Goal: Check status: Check status

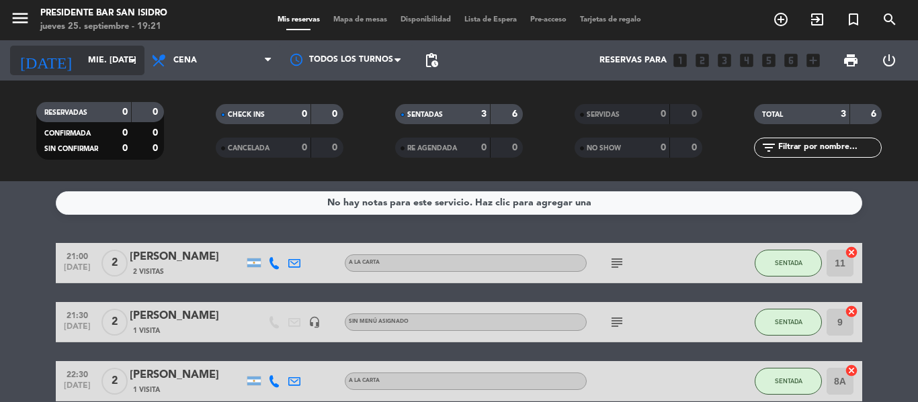
click at [94, 64] on input "mié. [DATE]" at bounding box center [138, 60] width 114 height 23
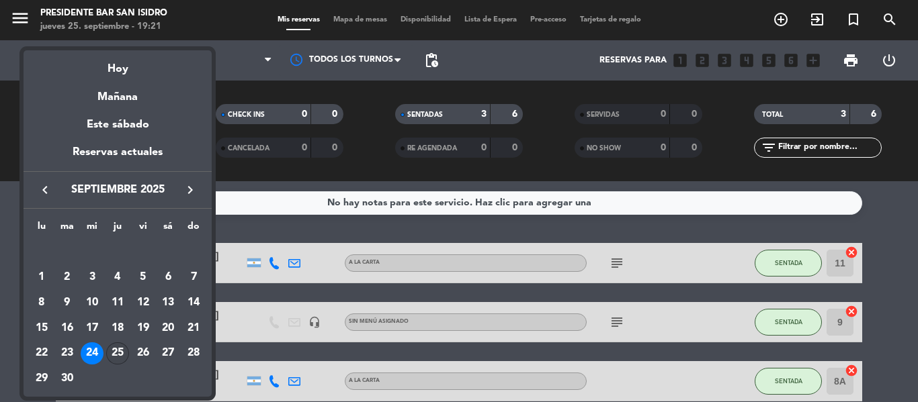
click at [109, 349] on div "25" at bounding box center [117, 354] width 23 height 23
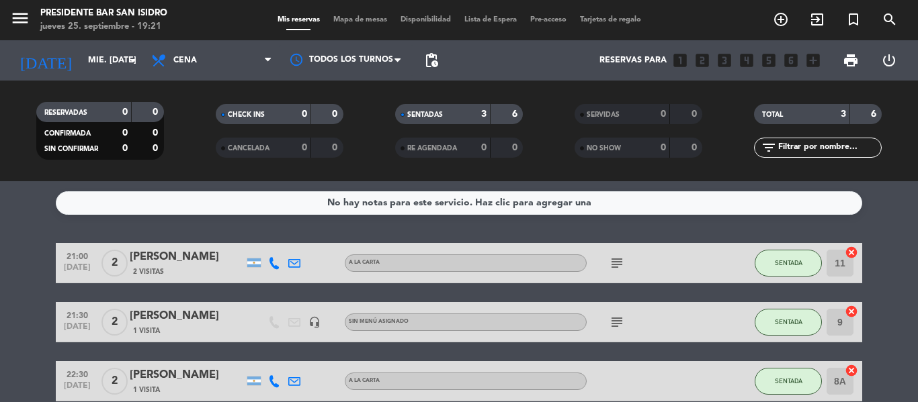
type input "[DEMOGRAPHIC_DATA] [DATE]"
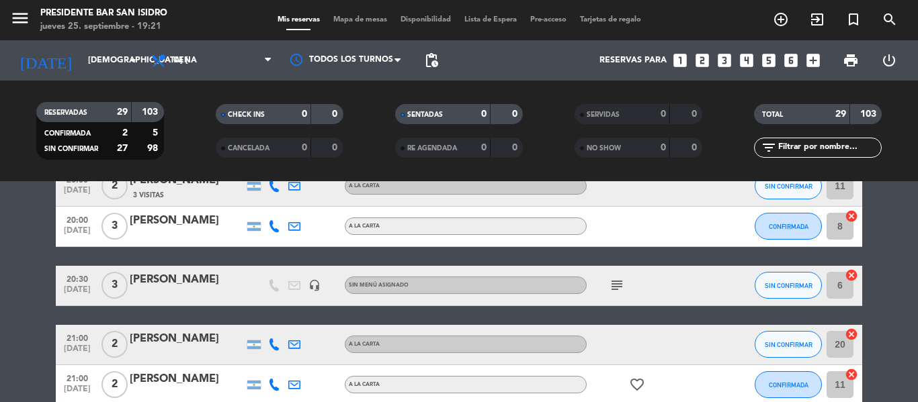
scroll to position [130, 0]
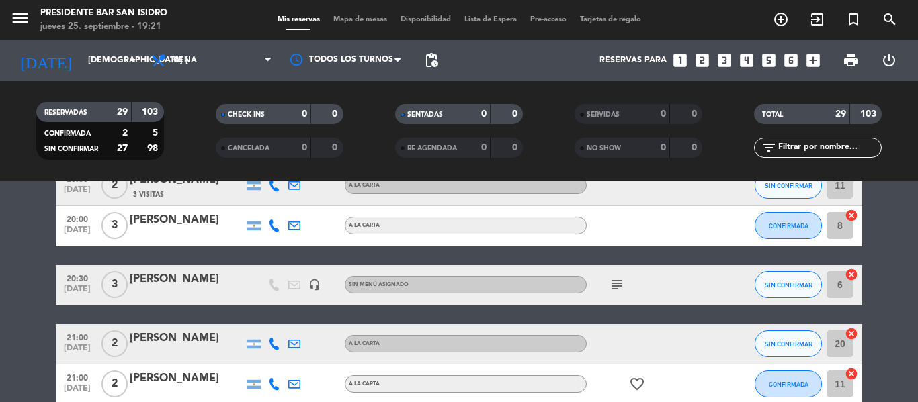
click at [319, 290] on icon "headset_mic" at bounding box center [314, 285] width 12 height 12
click at [607, 289] on span "subject" at bounding box center [617, 285] width 20 height 16
click at [616, 284] on icon "subject" at bounding box center [617, 285] width 16 height 16
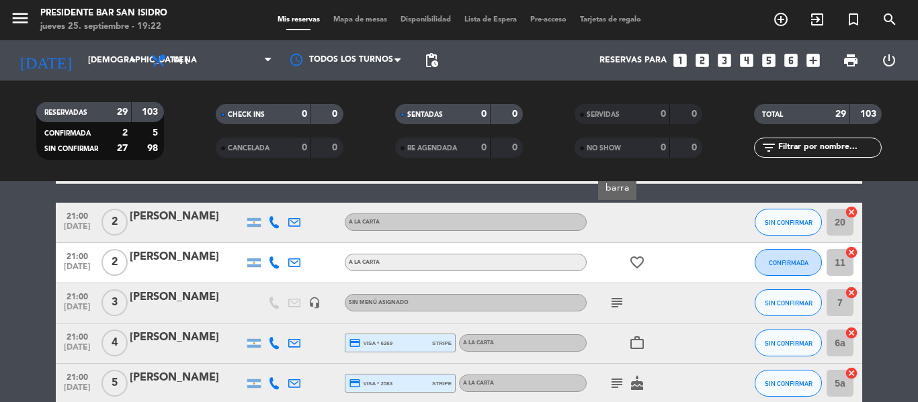
scroll to position [283, 0]
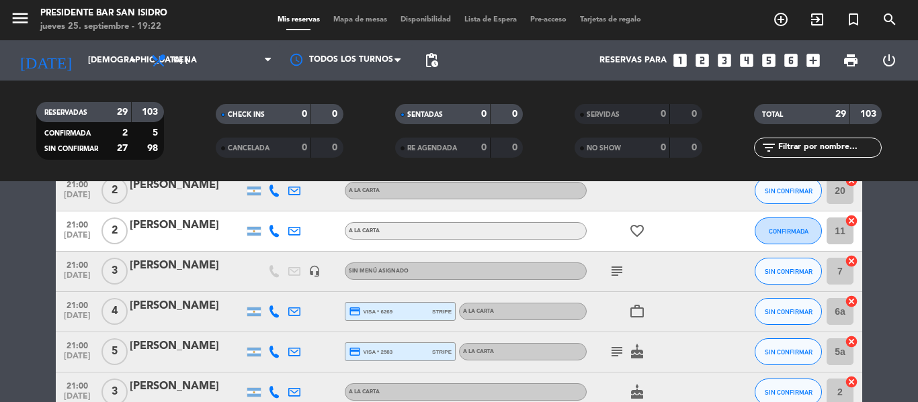
click at [317, 269] on icon "headset_mic" at bounding box center [314, 271] width 12 height 12
click at [605, 267] on div "subject" at bounding box center [647, 272] width 121 height 40
click at [620, 269] on icon "subject" at bounding box center [617, 271] width 16 height 16
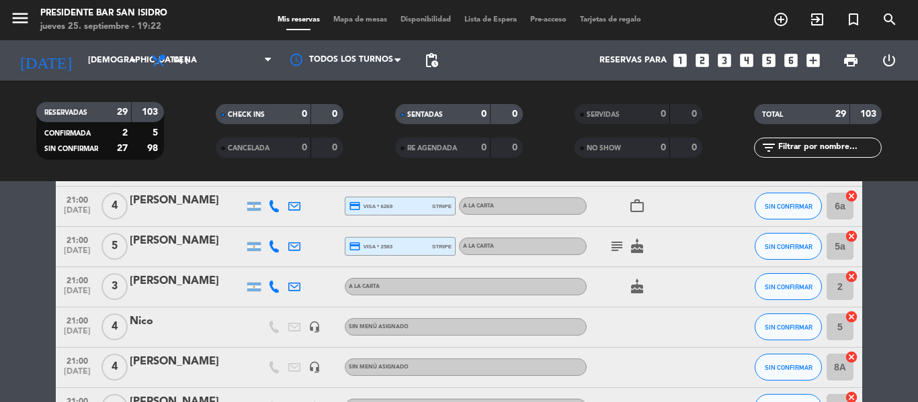
scroll to position [450, 0]
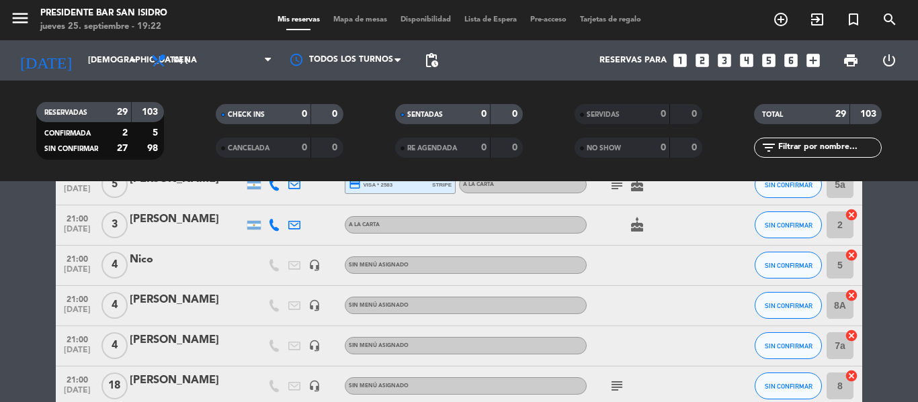
click at [318, 265] on icon "headset_mic" at bounding box center [314, 265] width 12 height 12
click at [317, 307] on icon "headset_mic" at bounding box center [314, 306] width 12 height 12
click at [316, 345] on icon "headset_mic" at bounding box center [314, 346] width 12 height 12
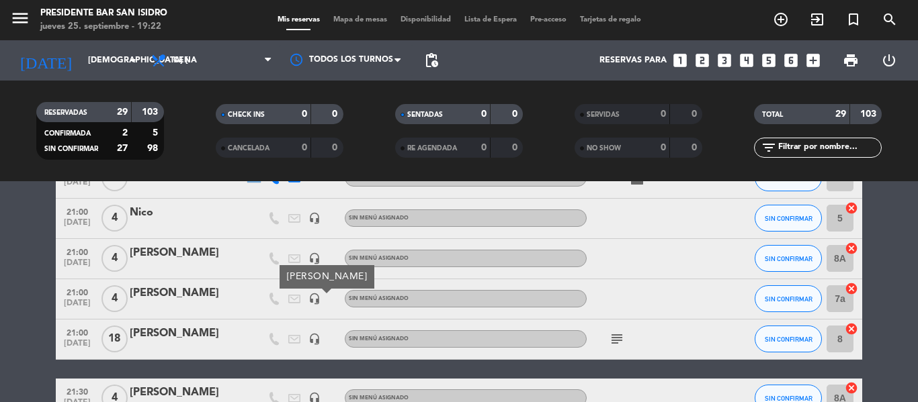
scroll to position [498, 0]
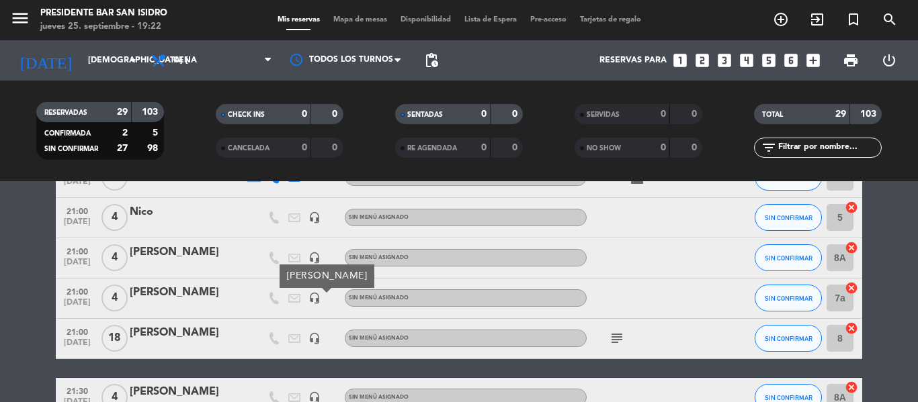
click at [312, 263] on icon "headset_mic" at bounding box center [314, 258] width 12 height 12
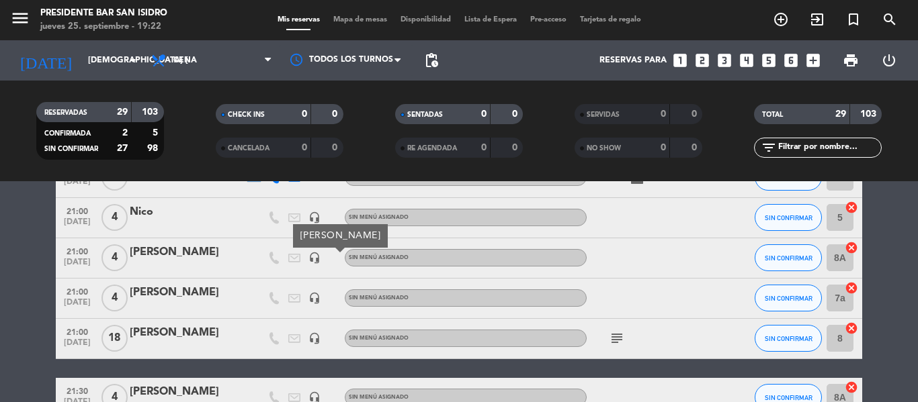
click at [311, 334] on icon "headset_mic" at bounding box center [314, 339] width 12 height 12
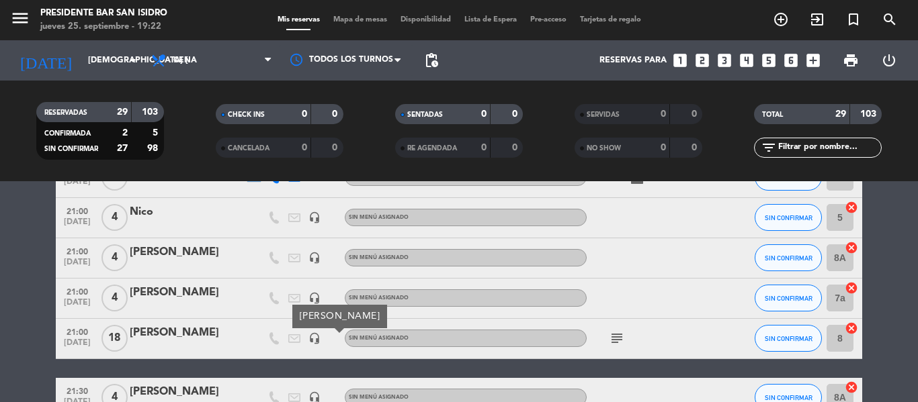
scroll to position [521, 0]
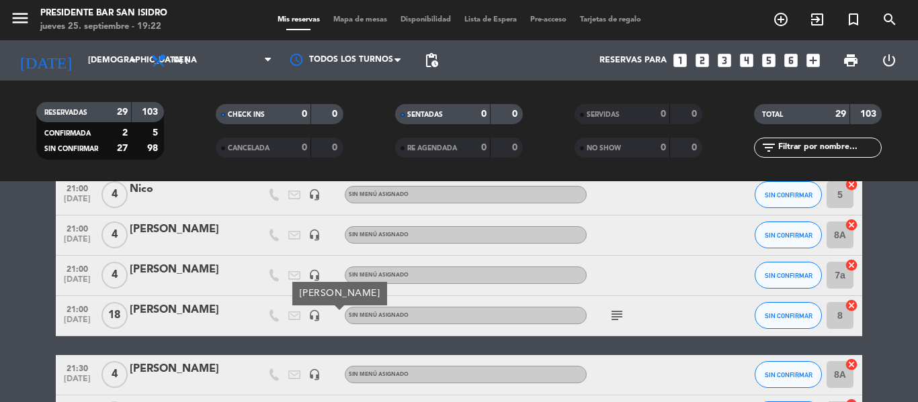
click at [619, 316] on icon "subject" at bounding box center [617, 316] width 16 height 16
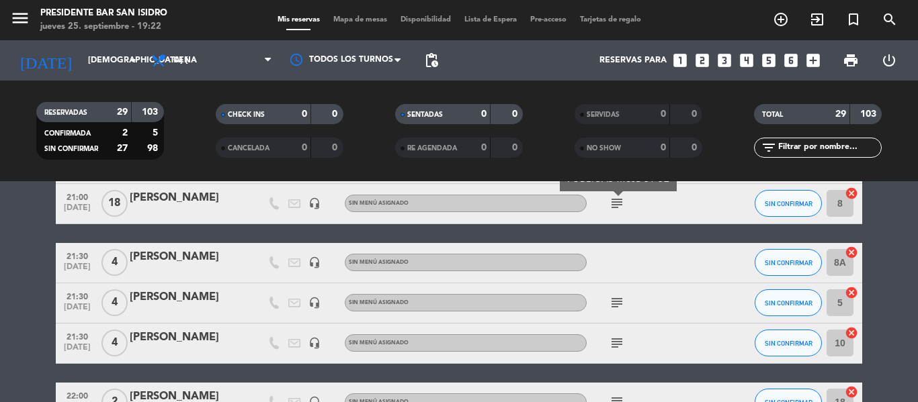
scroll to position [642, 0]
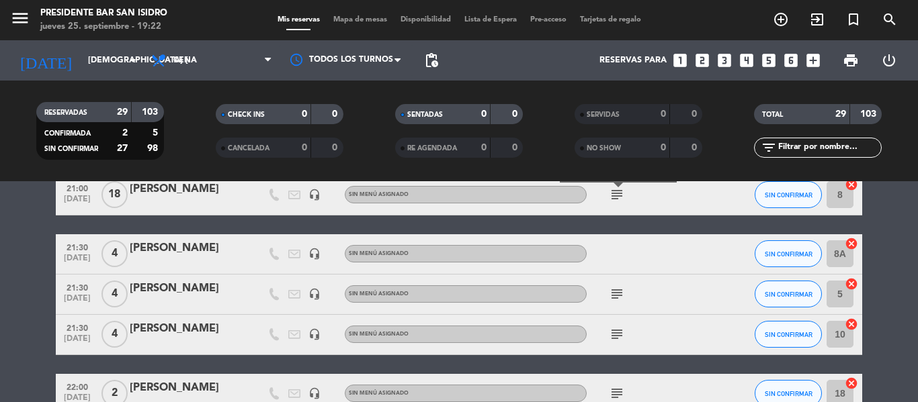
click at [310, 252] on icon "headset_mic" at bounding box center [314, 254] width 12 height 12
click at [316, 306] on div "headset_mic" at bounding box center [314, 295] width 20 height 40
click at [316, 302] on div "headset_mic" at bounding box center [314, 295] width 20 height 40
click at [316, 300] on icon "headset_mic" at bounding box center [314, 294] width 12 height 12
click at [316, 333] on icon "headset_mic" at bounding box center [314, 335] width 12 height 12
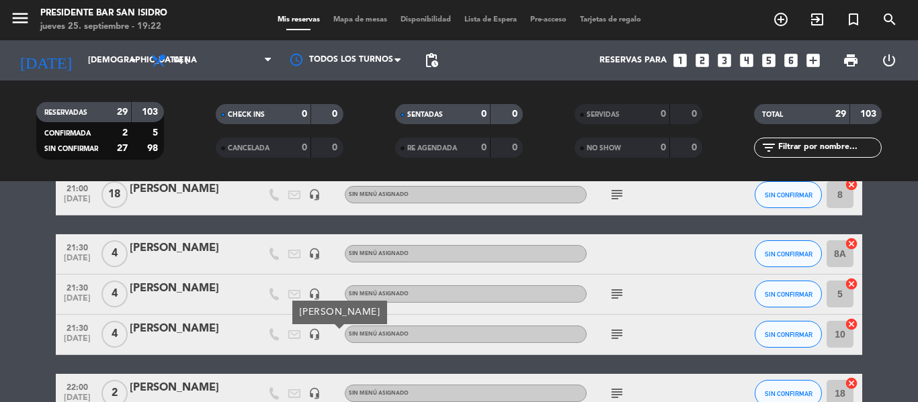
click at [320, 243] on div "headset_mic" at bounding box center [314, 254] width 20 height 40
click at [319, 247] on div "headset_mic" at bounding box center [314, 254] width 20 height 40
click at [318, 253] on icon "headset_mic" at bounding box center [314, 254] width 12 height 12
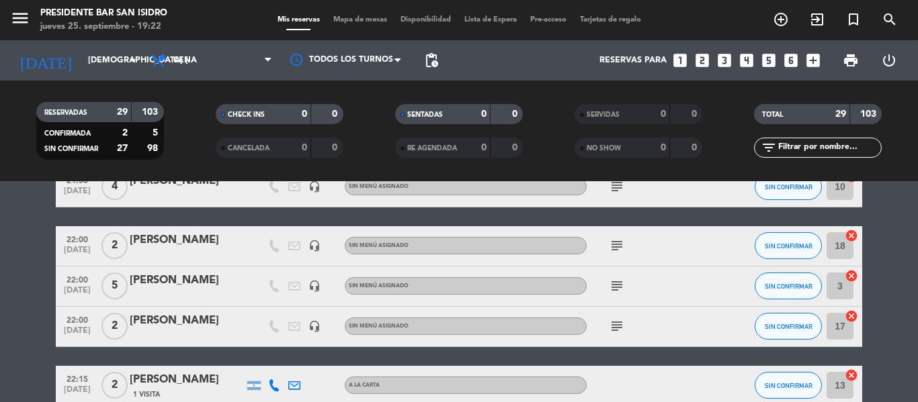
scroll to position [790, 0]
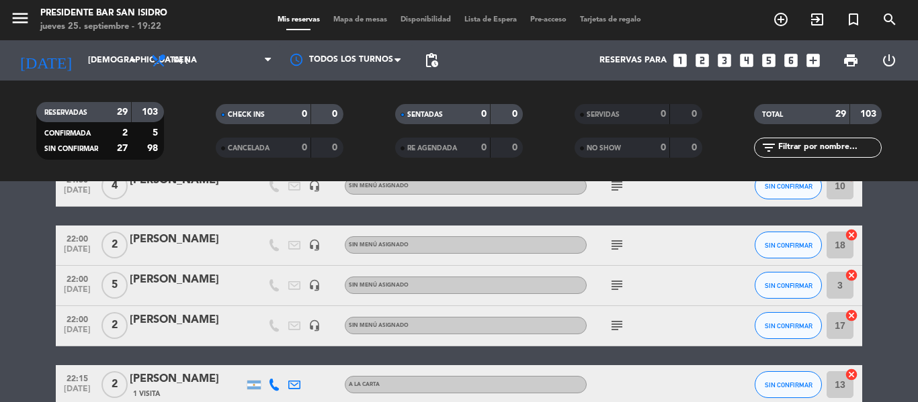
click at [316, 248] on icon "headset_mic" at bounding box center [314, 245] width 12 height 12
click at [316, 286] on icon "headset_mic" at bounding box center [314, 285] width 12 height 12
click at [318, 322] on icon "headset_mic" at bounding box center [314, 326] width 12 height 12
click at [628, 247] on div "subject" at bounding box center [647, 246] width 121 height 40
click at [622, 251] on icon "subject" at bounding box center [617, 245] width 16 height 16
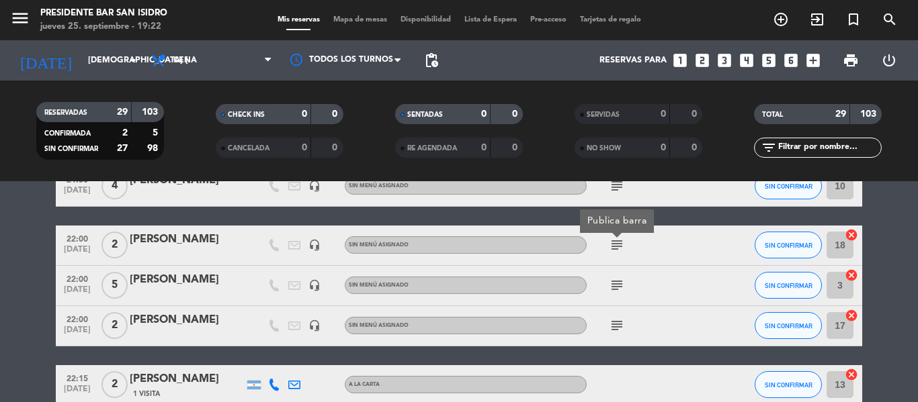
click at [615, 285] on icon "subject" at bounding box center [617, 285] width 16 height 16
click at [619, 326] on icon "subject" at bounding box center [617, 326] width 16 height 16
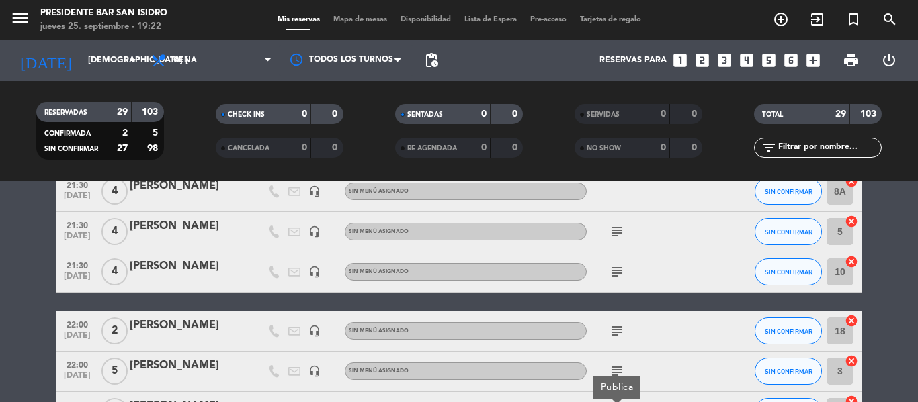
scroll to position [0, 0]
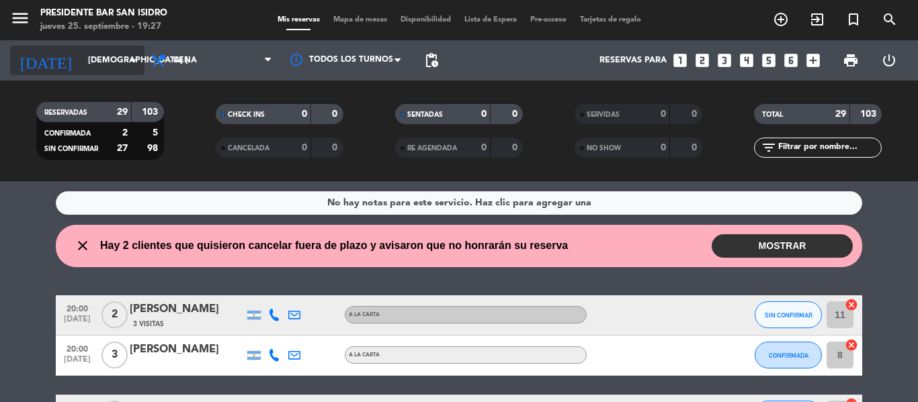
click at [93, 66] on input "[DEMOGRAPHIC_DATA] [DATE]" at bounding box center [138, 60] width 114 height 23
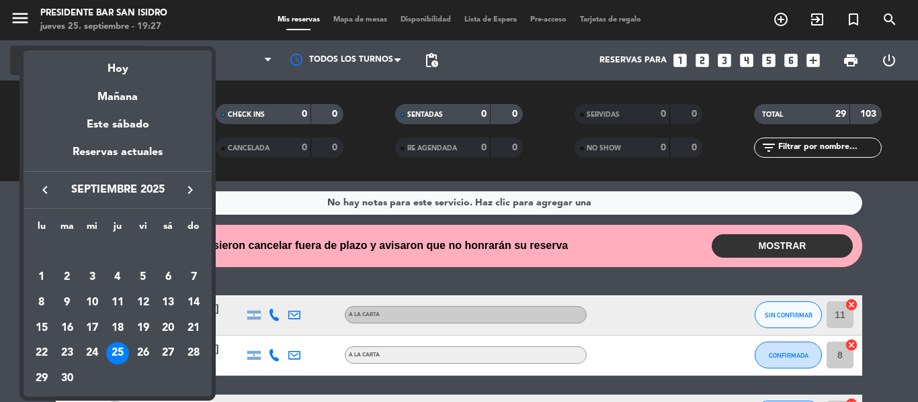
click at [93, 66] on div "Hoy" at bounding box center [118, 64] width 188 height 28
